Goal: Task Accomplishment & Management: Use online tool/utility

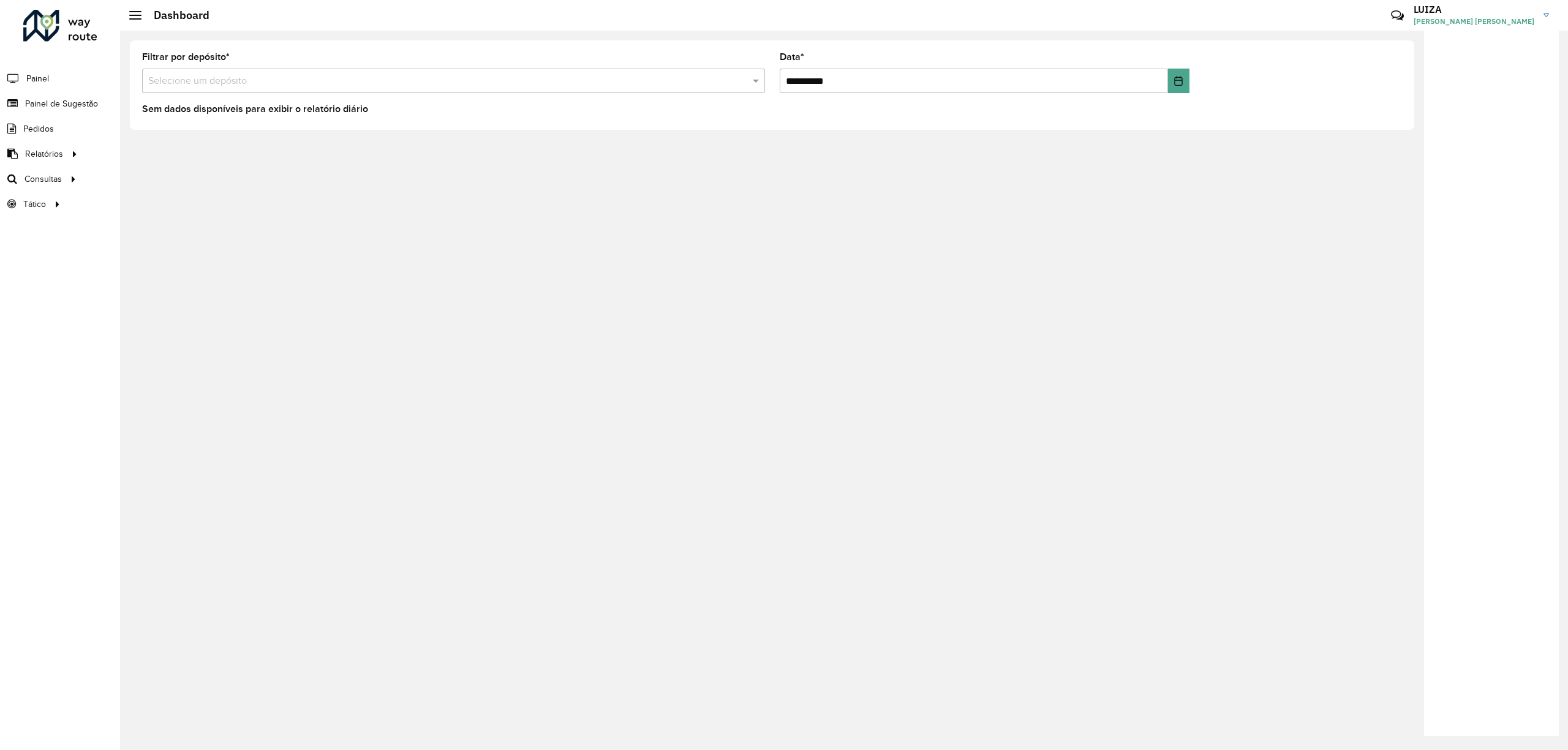
click at [451, 85] on input "text" at bounding box center [441, 81] width 586 height 15
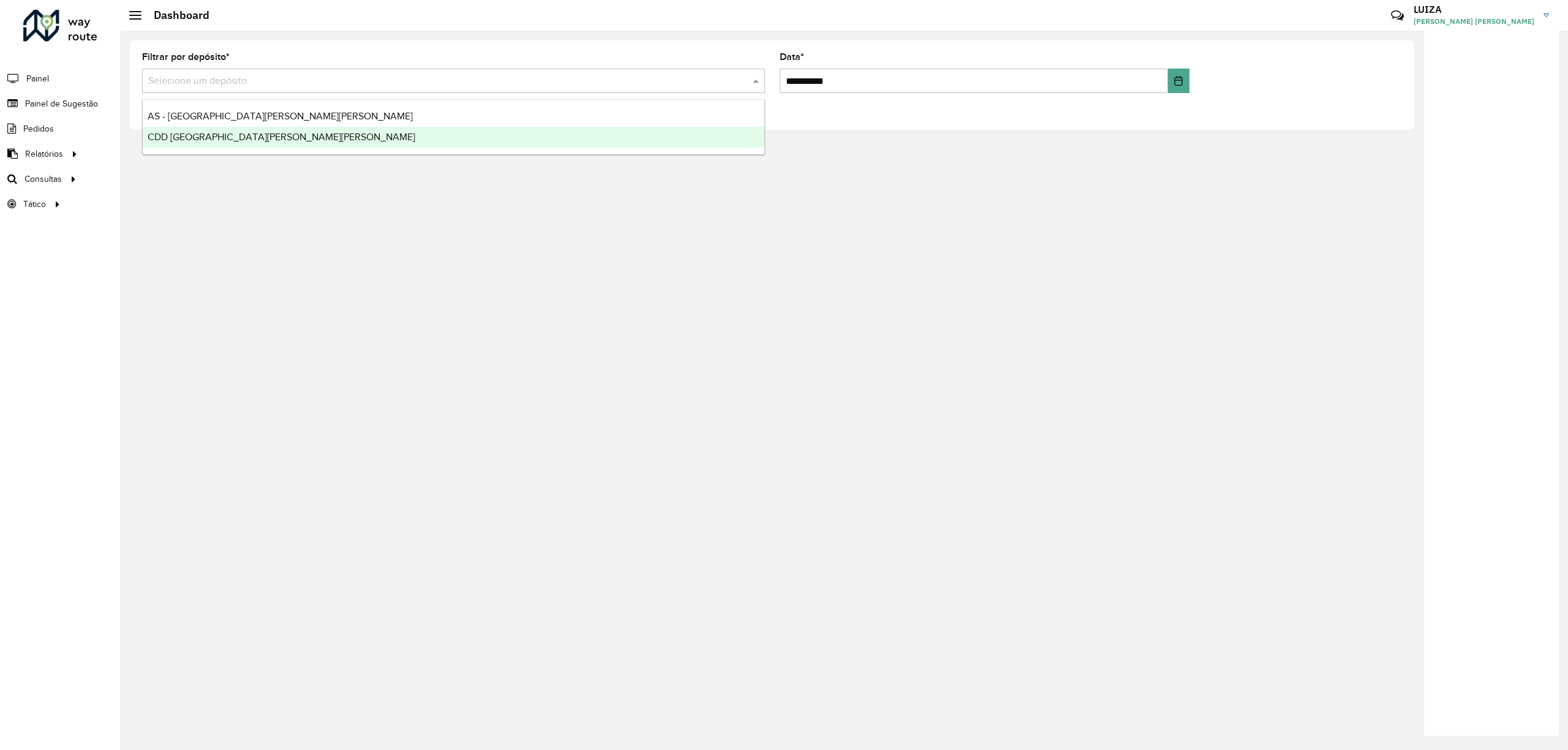
click at [212, 133] on span "CDD [GEOGRAPHIC_DATA][PERSON_NAME][PERSON_NAME]" at bounding box center [282, 137] width 268 height 10
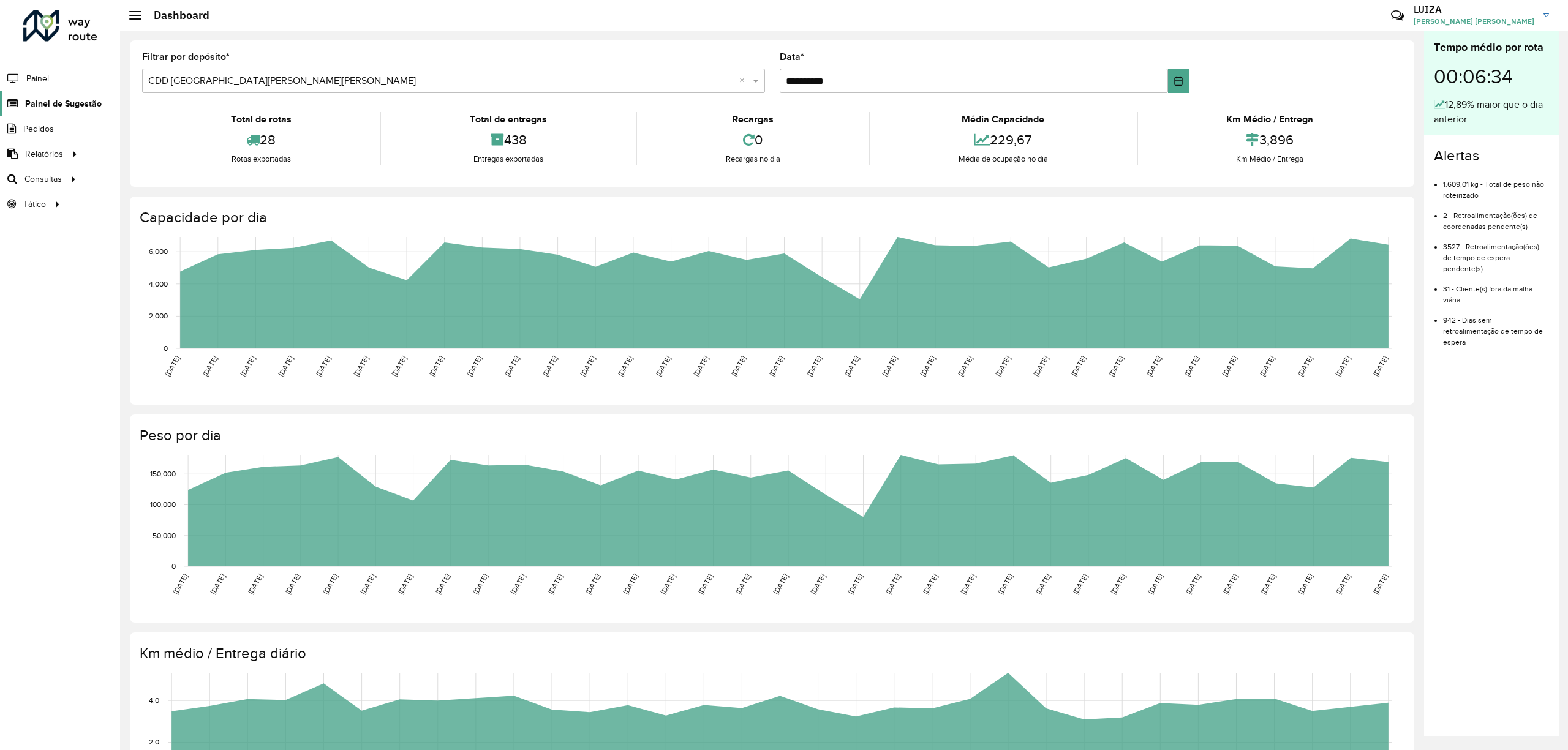
click at [38, 104] on span "Painel de Sugestão" at bounding box center [63, 104] width 77 height 13
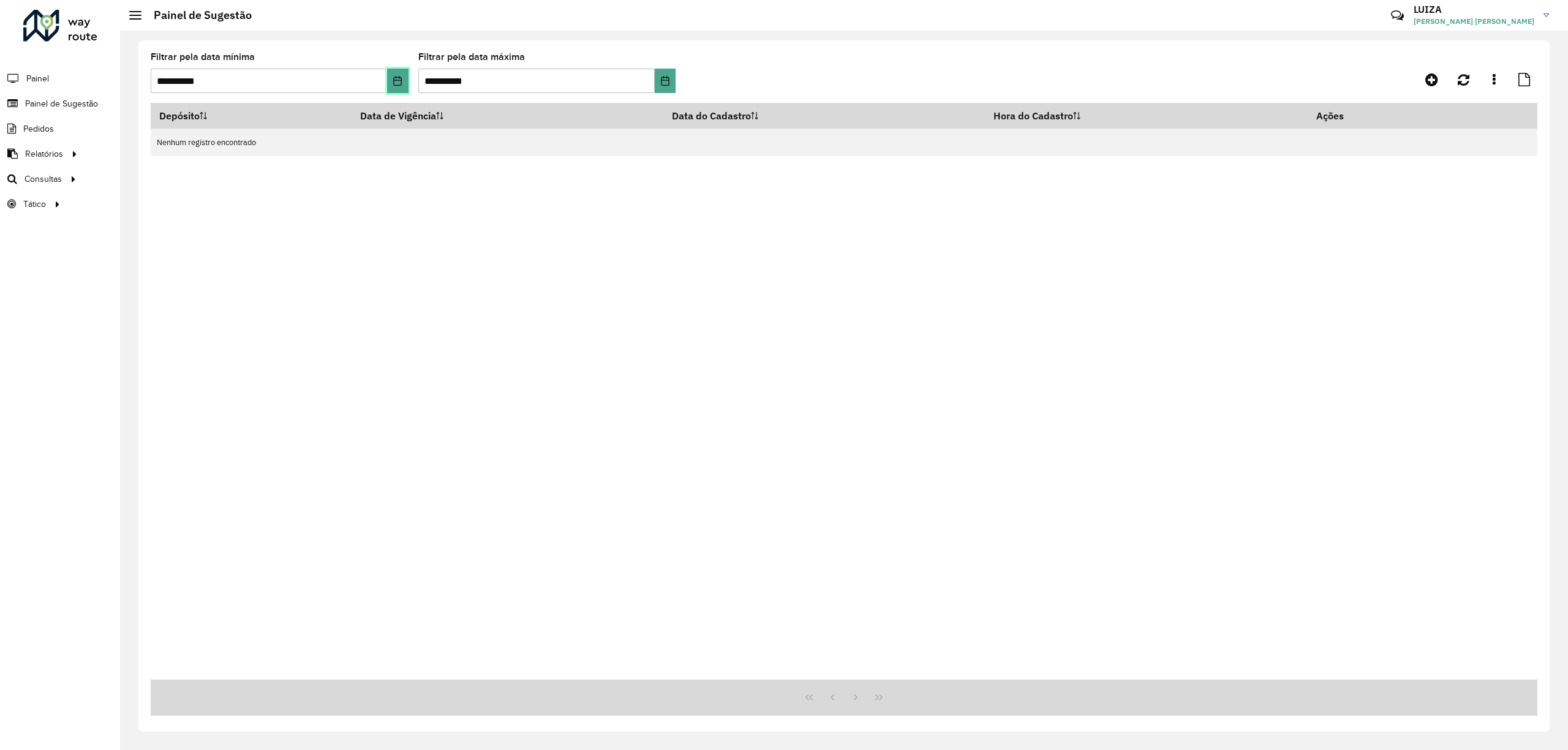
click at [400, 79] on icon "Choose Date" at bounding box center [397, 80] width 10 height 10
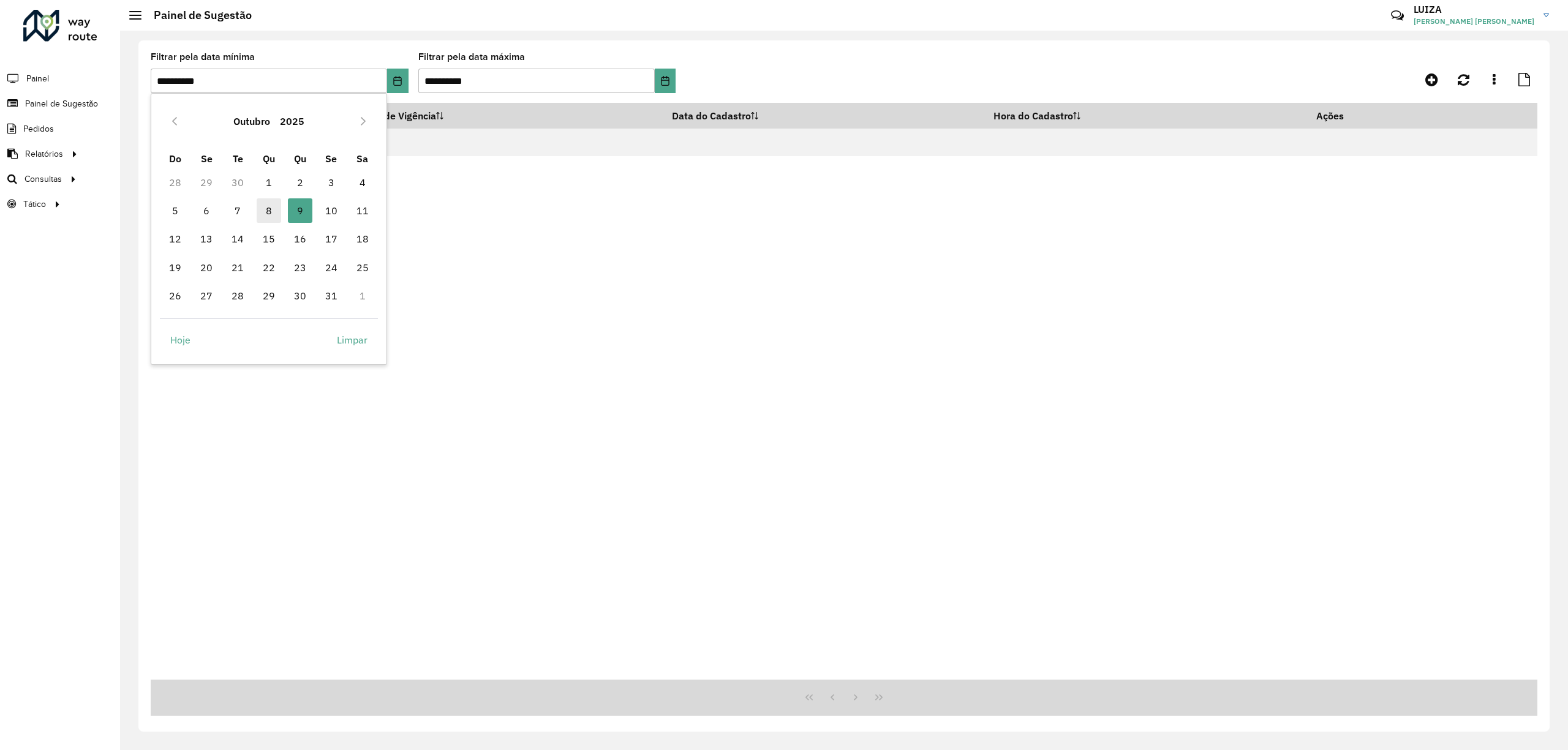
click at [268, 205] on span "8" at bounding box center [269, 210] width 24 height 24
type input "**********"
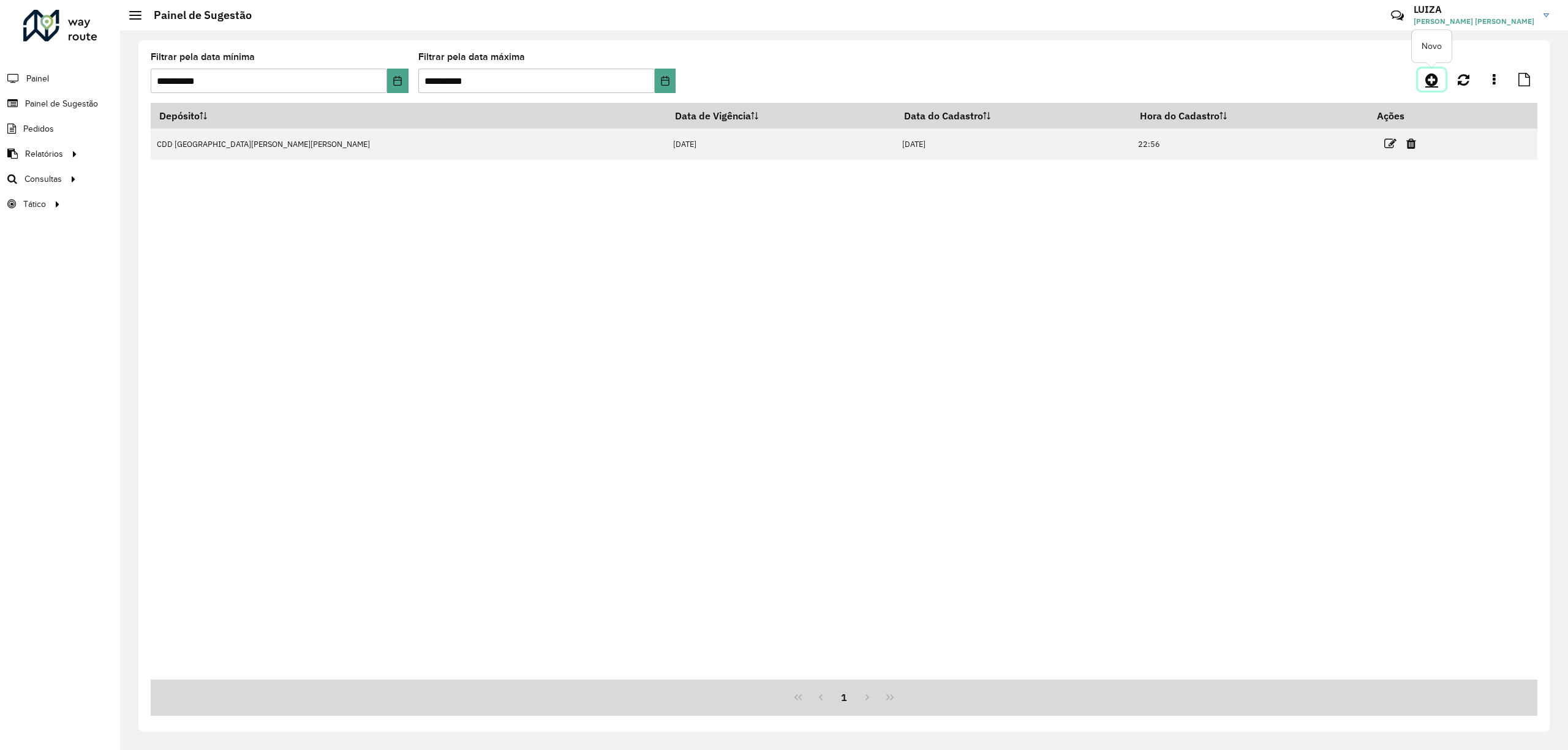
click at [1436, 79] on icon at bounding box center [1432, 80] width 13 height 15
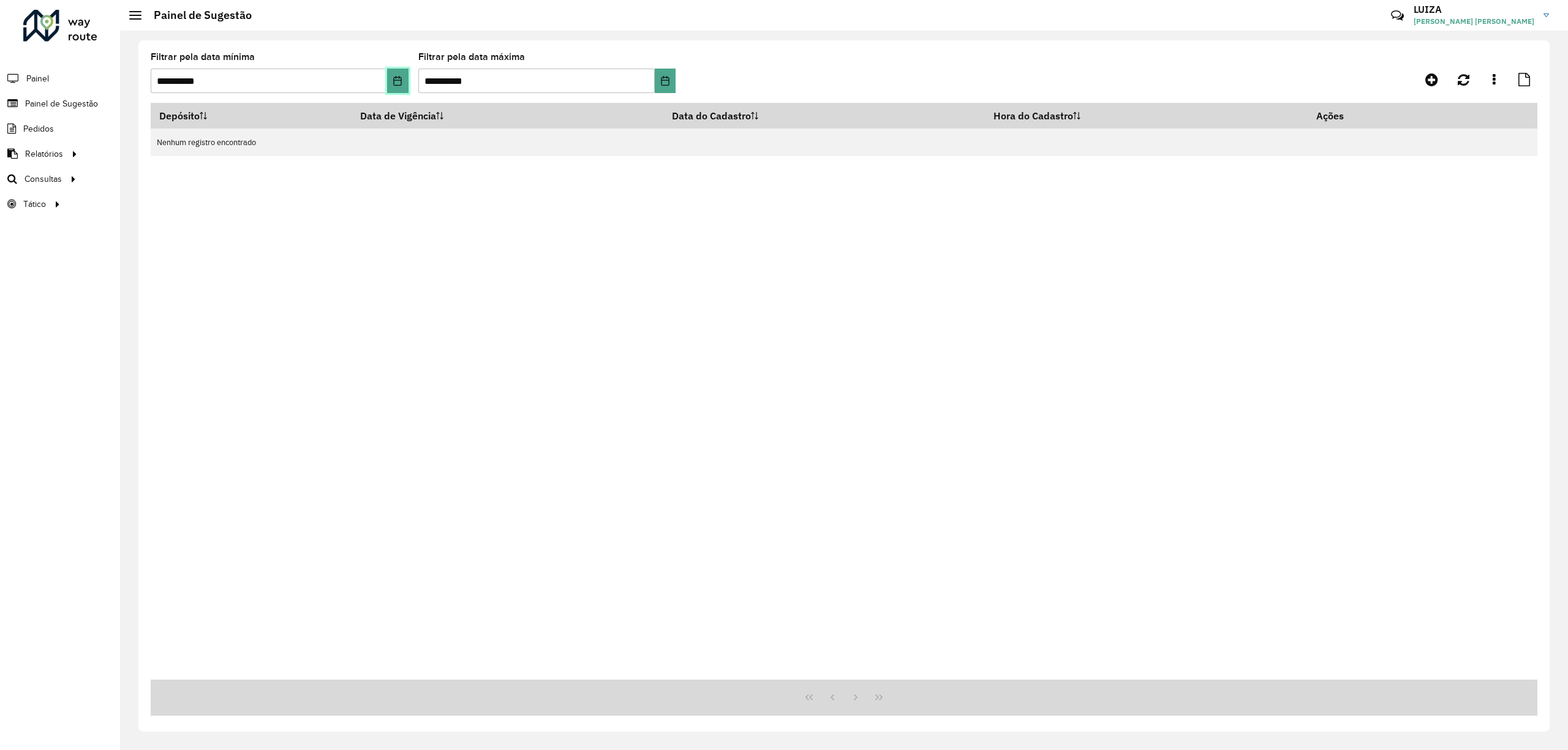
click at [396, 80] on icon "Choose Date" at bounding box center [397, 80] width 10 height 10
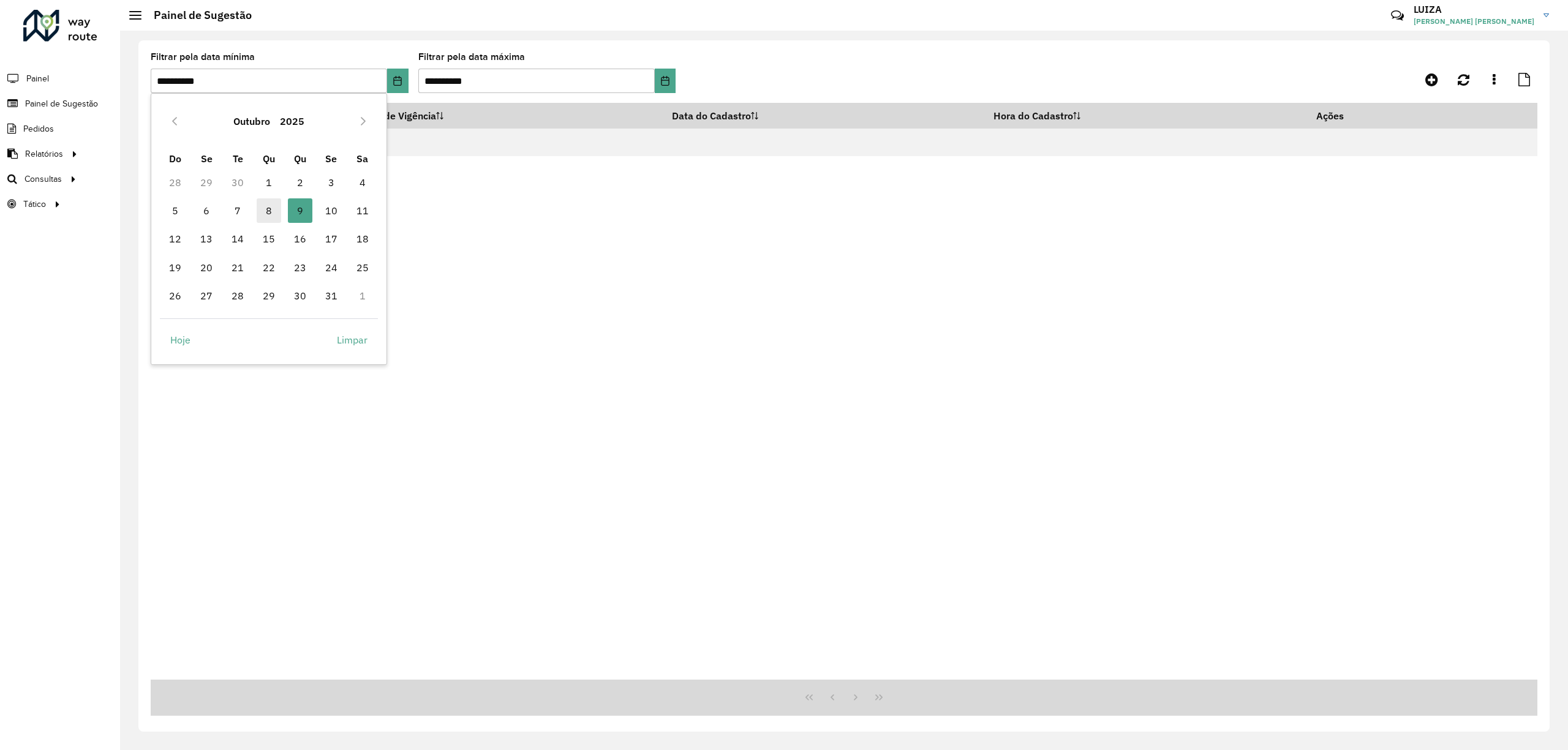
click at [267, 216] on span "8" at bounding box center [269, 210] width 24 height 24
type input "**********"
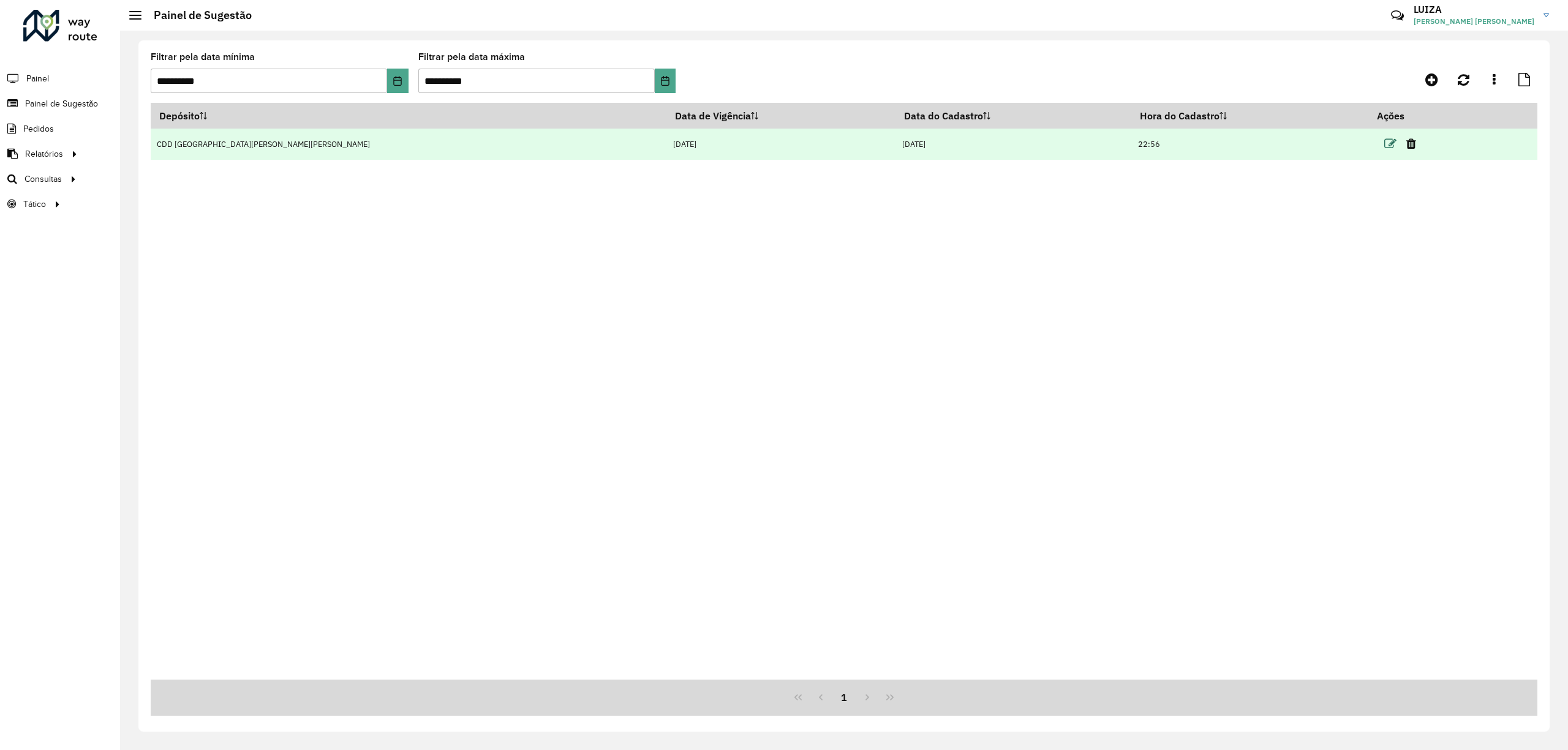
click at [1384, 140] on icon at bounding box center [1390, 143] width 12 height 12
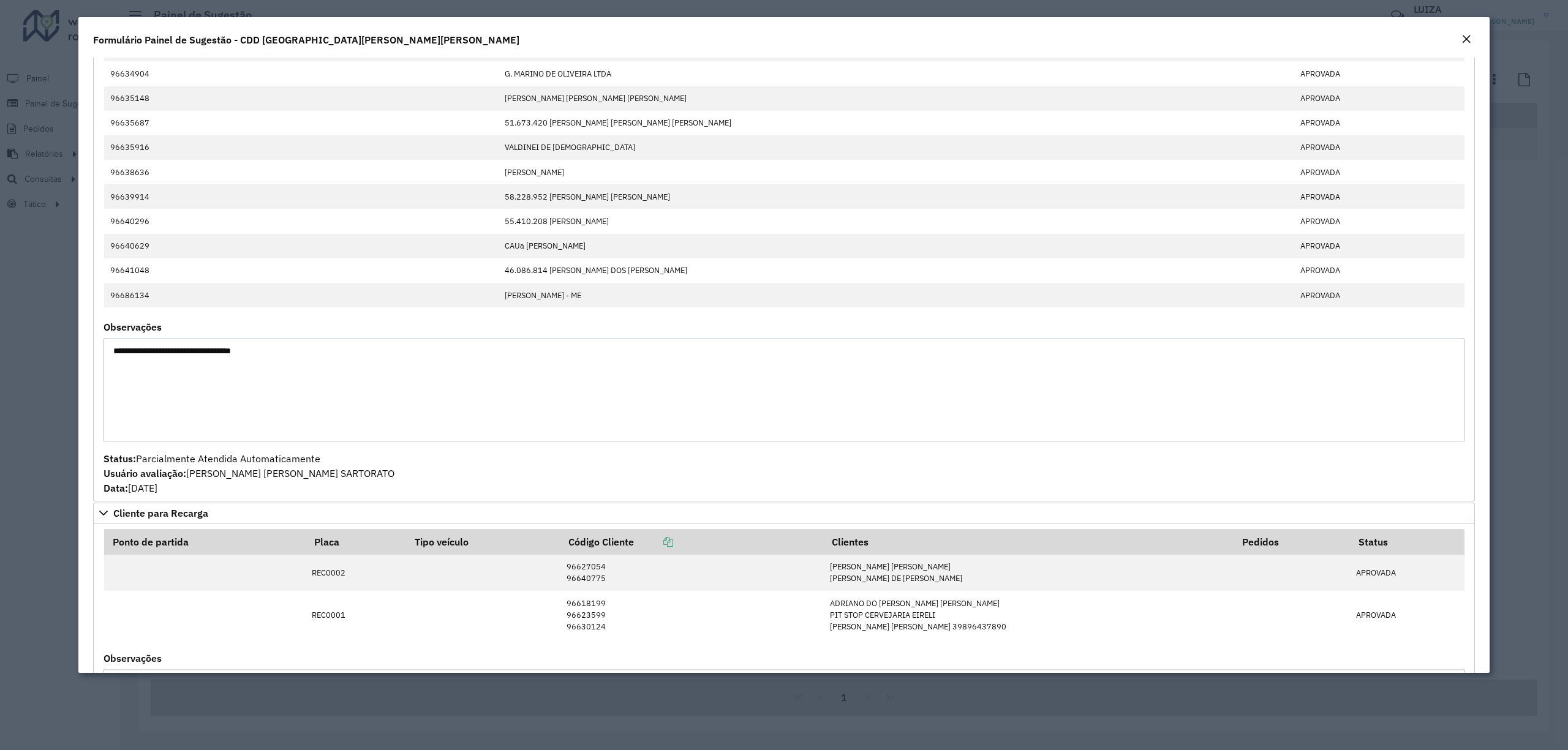
scroll to position [1225, 0]
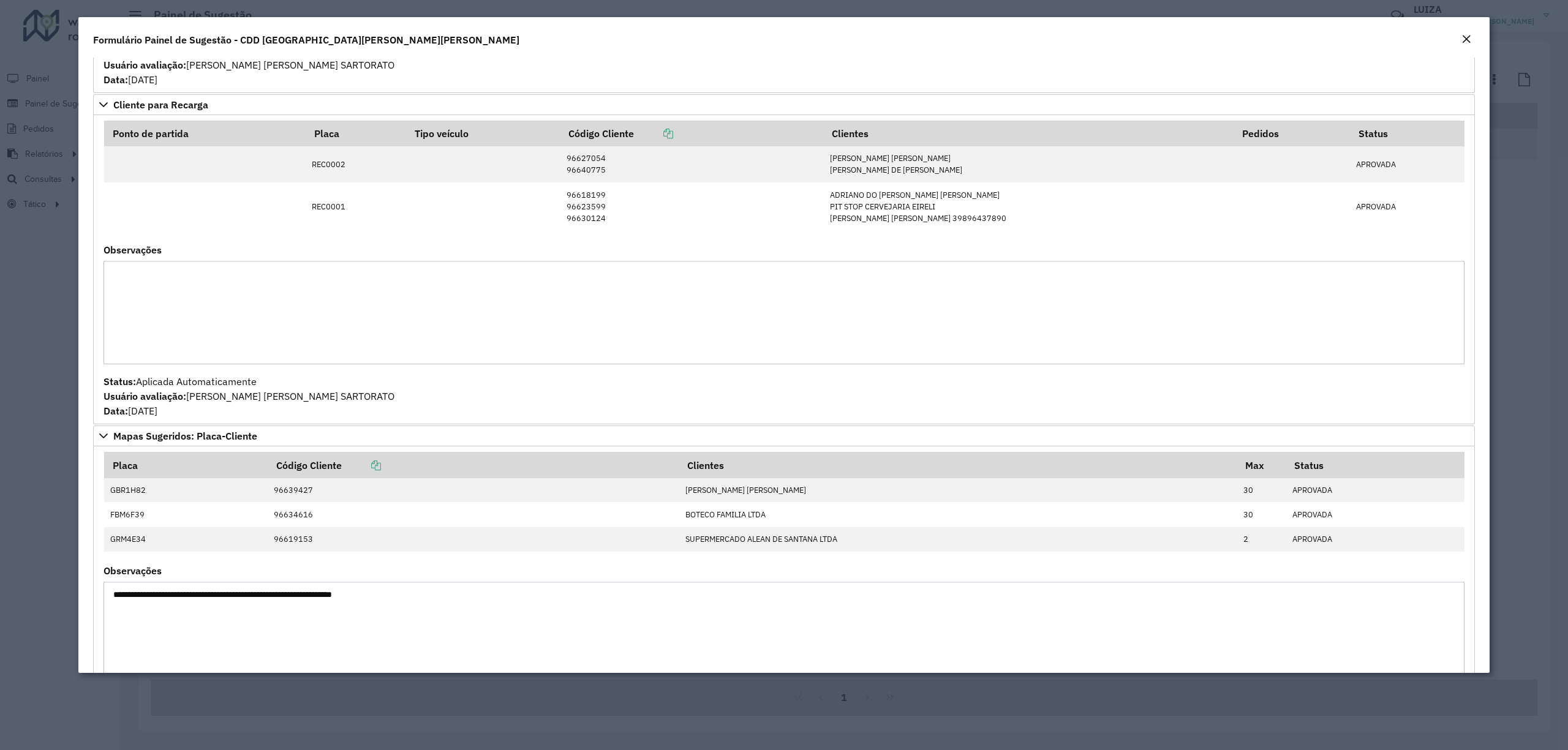
click at [1466, 37] on em "Close" at bounding box center [1466, 39] width 10 height 10
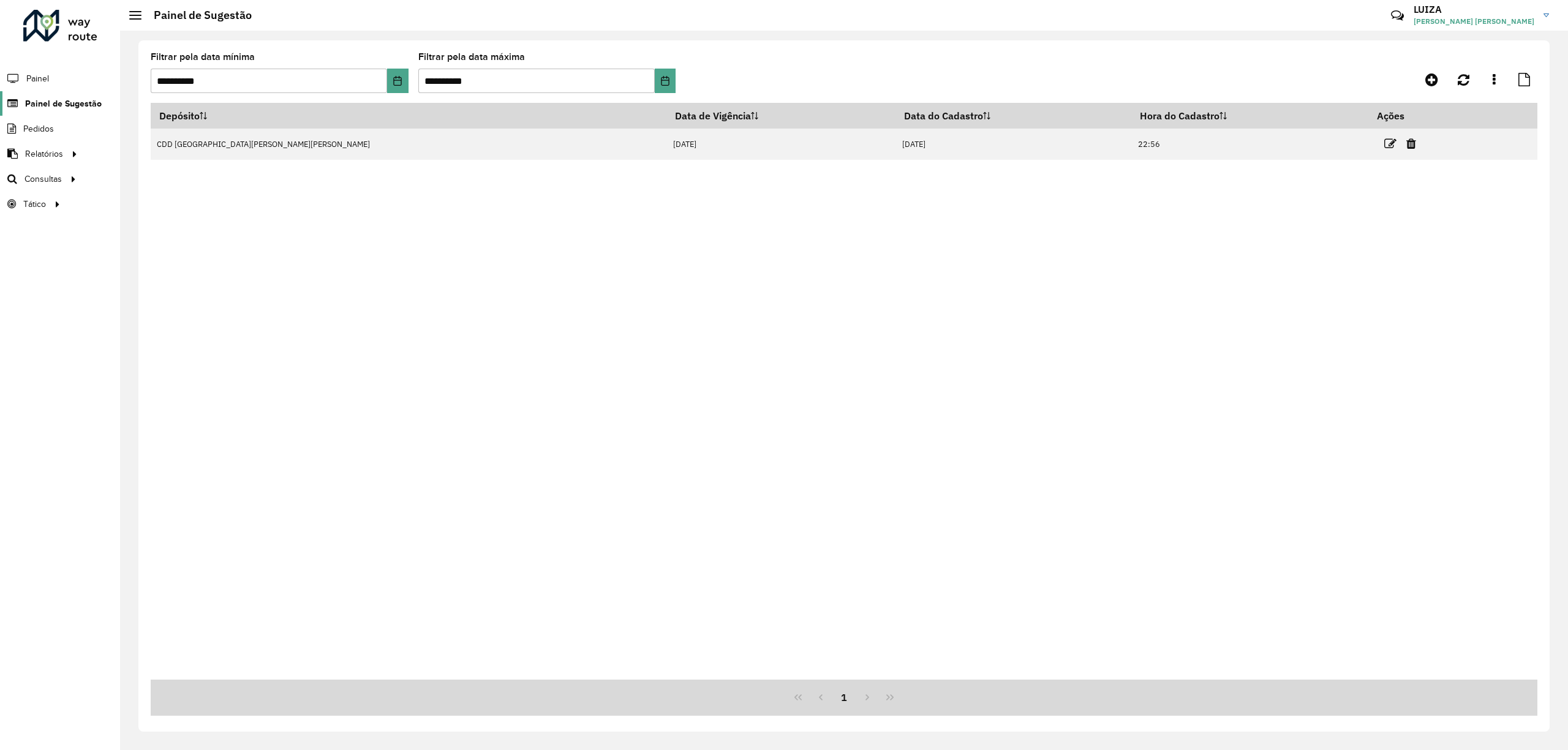
click at [42, 96] on link "Painel de Sugestão" at bounding box center [50, 103] width 102 height 24
click at [59, 104] on span "Painel de Sugestão" at bounding box center [63, 104] width 77 height 13
